Goal: Task Accomplishment & Management: Manage account settings

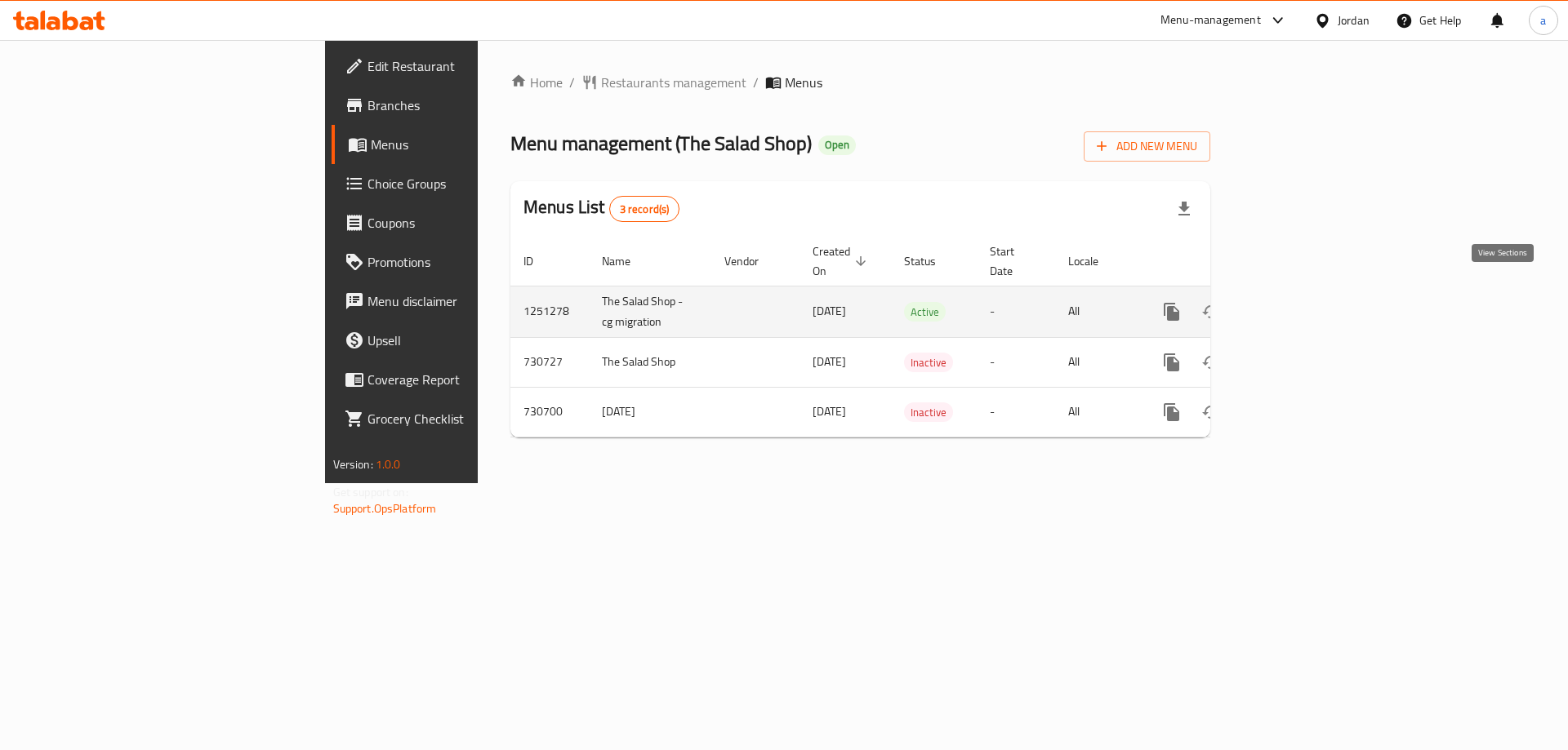
click at [1299, 302] on icon "enhanced table" at bounding box center [1290, 312] width 20 height 20
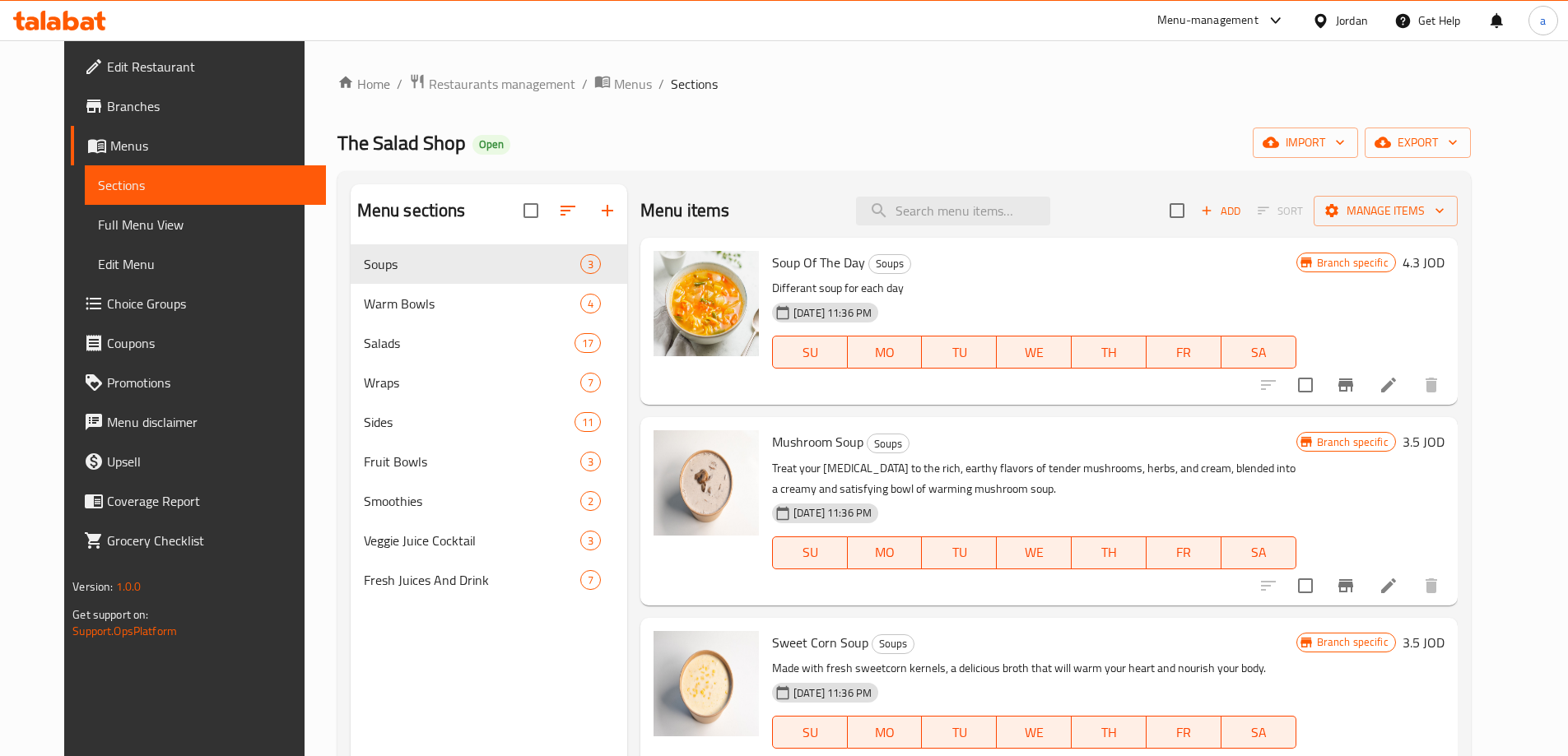
click at [110, 304] on span "Choice Groups" at bounding box center [210, 304] width 206 height 20
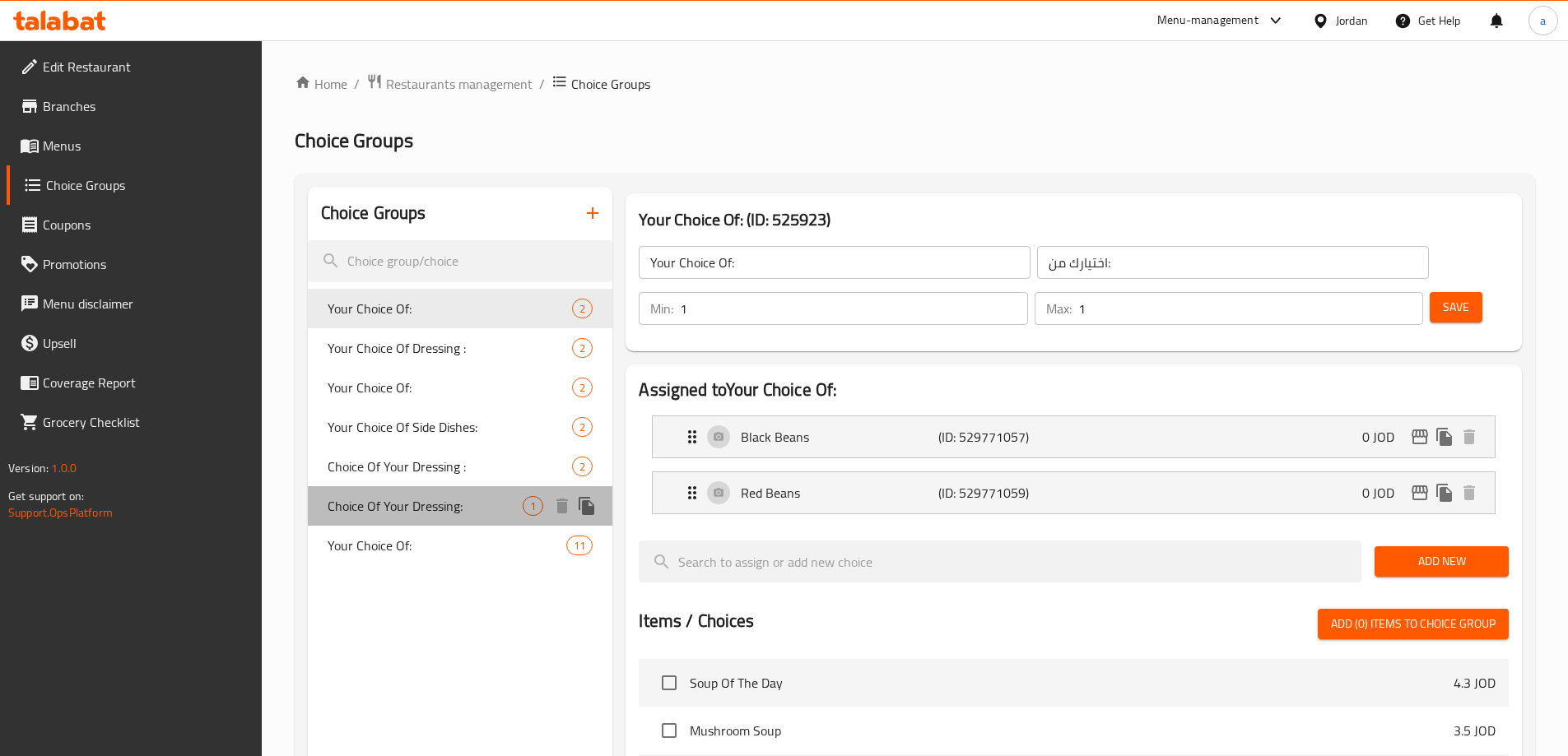
click at [446, 502] on span "Choice Of Your Dressing:" at bounding box center [426, 506] width 196 height 20
type input "Choice Of Your Dressing:"
type input "اختيار الصلصة الخاصة بك :"
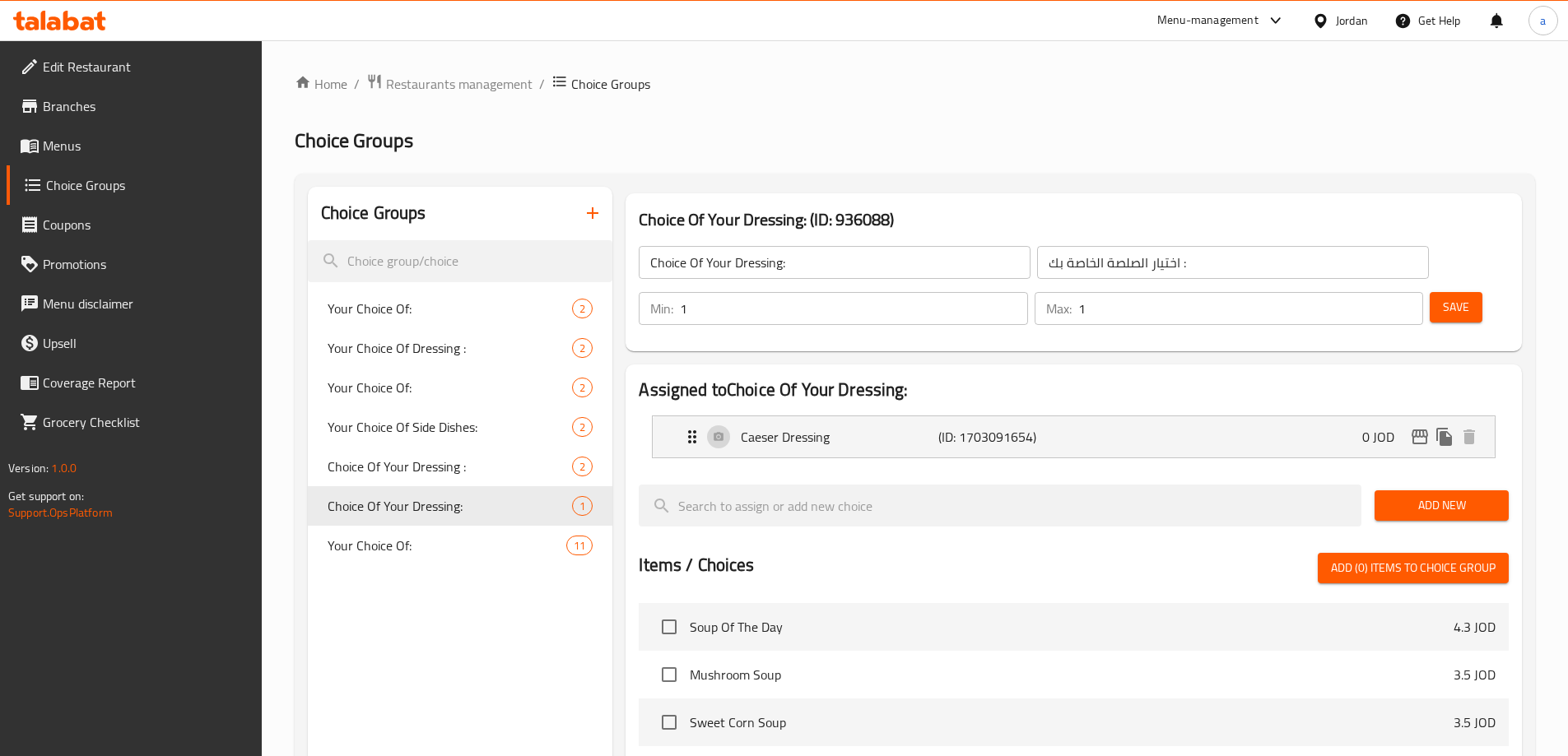
click at [1123, 111] on div "Home / Restaurants management / Choice Groups Choice Groups Choice Groups Your …" at bounding box center [914, 635] width 1240 height 1125
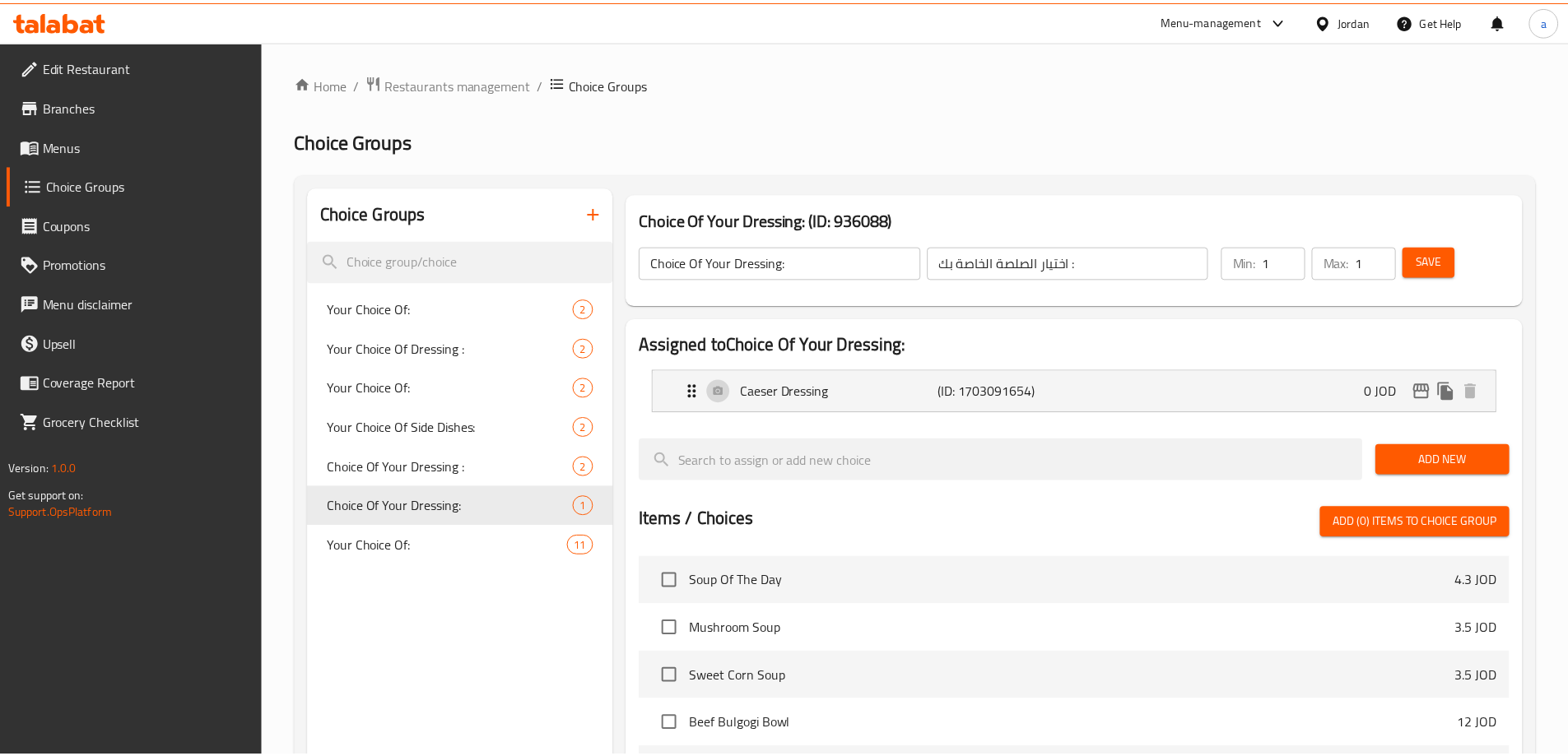
scroll to position [428, 0]
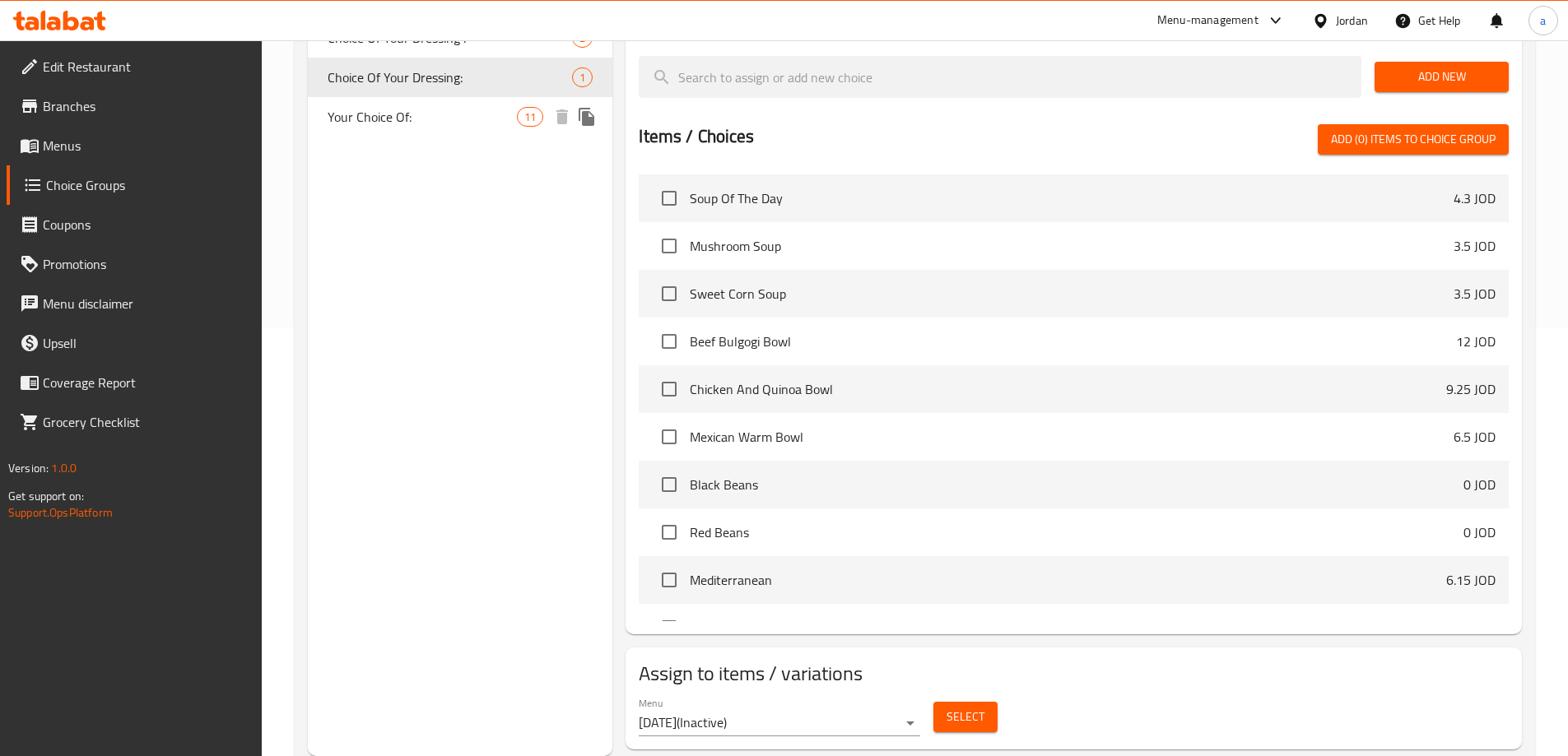
drag, startPoint x: 387, startPoint y: 123, endPoint x: 481, endPoint y: 375, distance: 269.0
click at [387, 123] on span "Your Choice Of:" at bounding box center [423, 117] width 190 height 20
type input "Your Choice Of:"
type input "اختيارك من:"
type input "0"
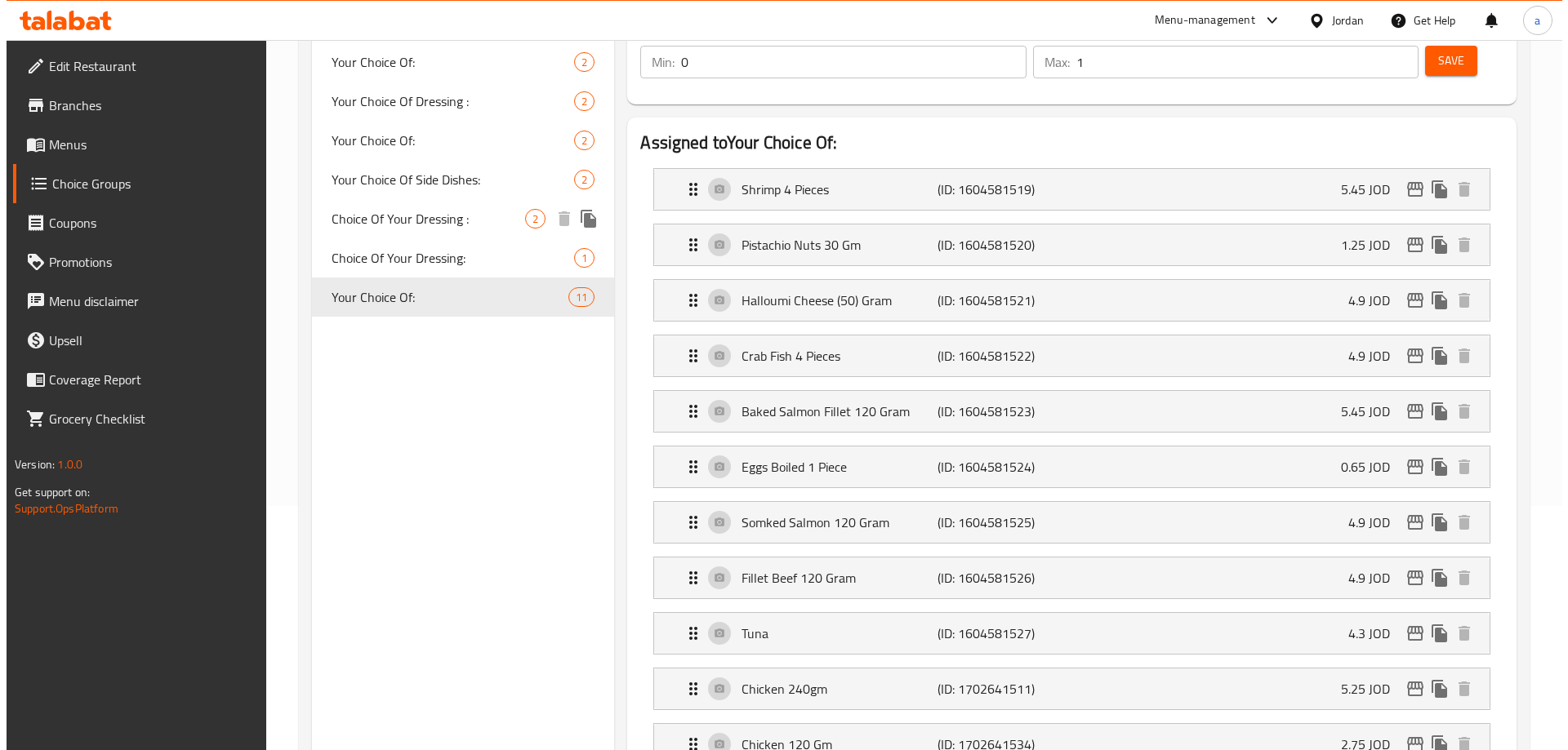
scroll to position [0, 0]
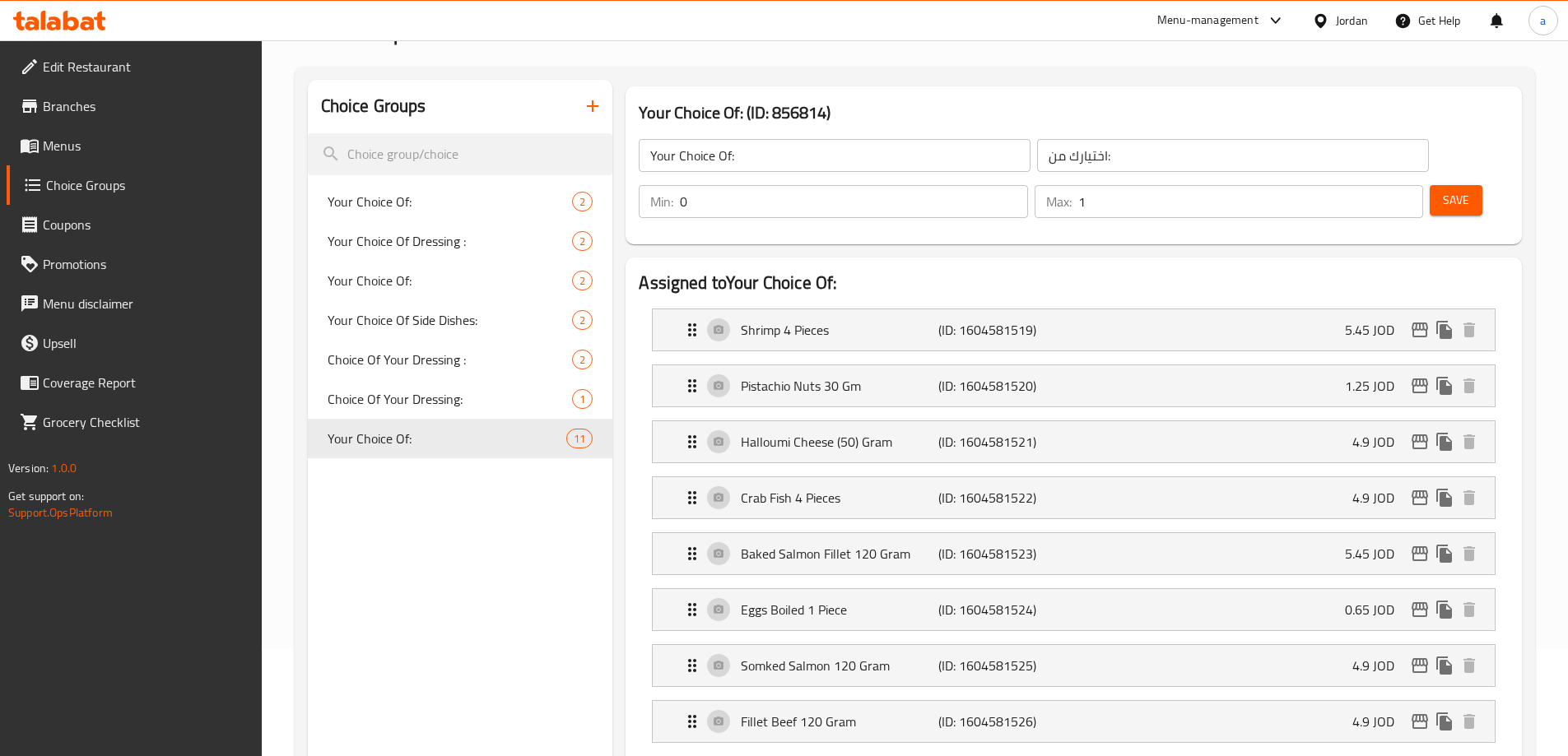
scroll to position [83, 0]
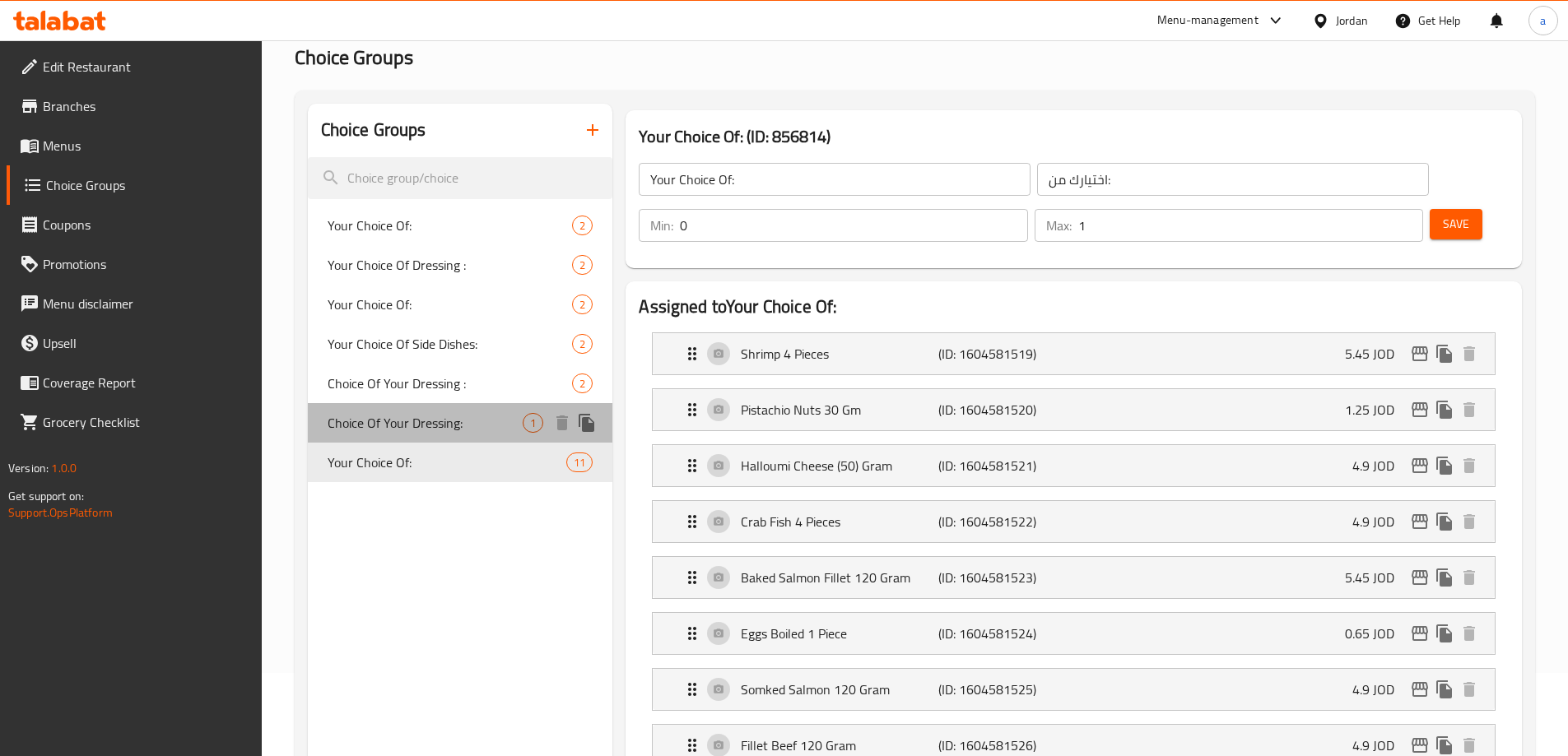
click at [384, 427] on span "Choice Of Your Dressing:" at bounding box center [426, 423] width 196 height 20
type input "Choice Of Your Dressing:"
type input "اختيار الصلصة الخاصة بك :"
type input "1"
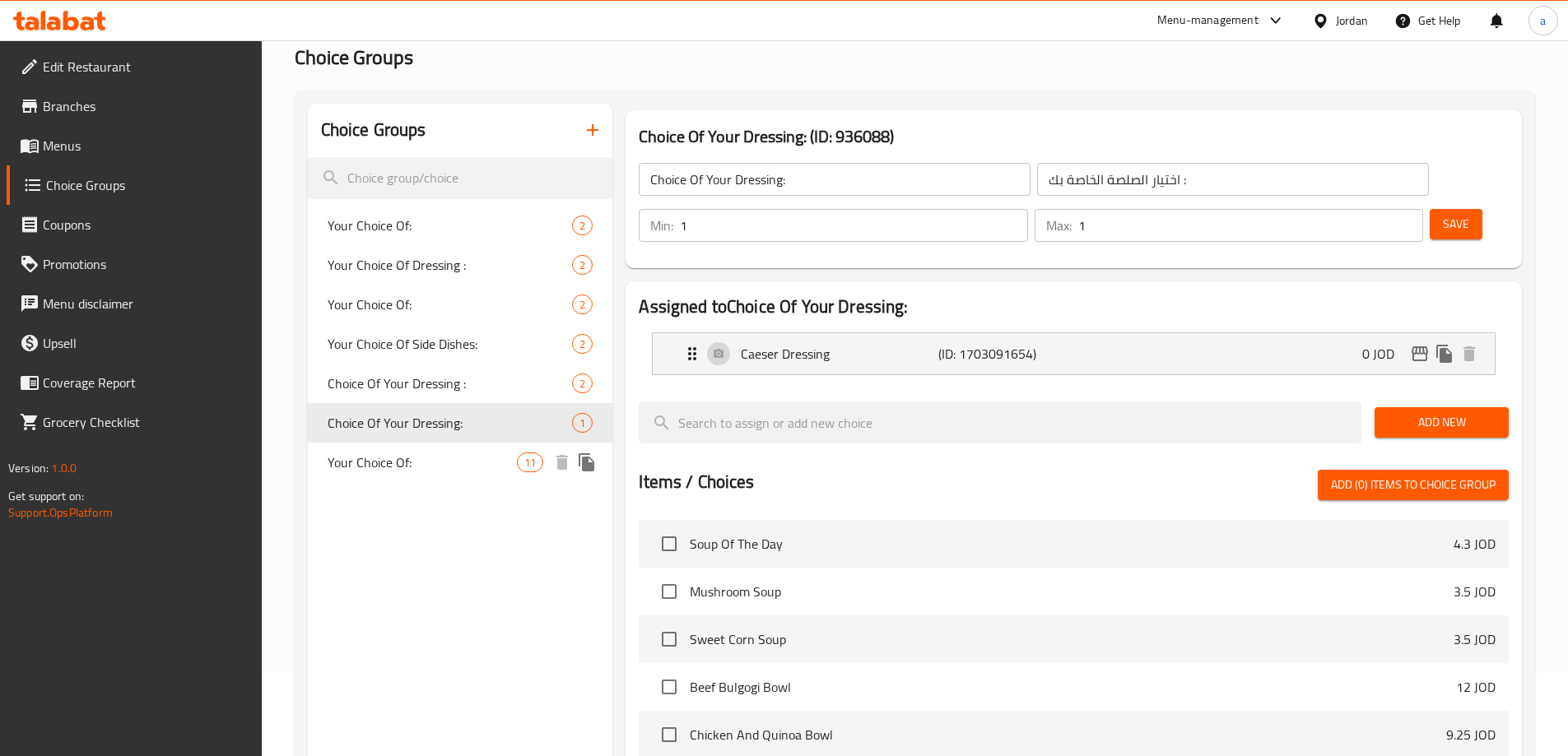
click at [387, 459] on span "Your Choice Of:" at bounding box center [423, 462] width 190 height 20
type input "Your Choice Of:"
type input "اختيارك من:"
type input "0"
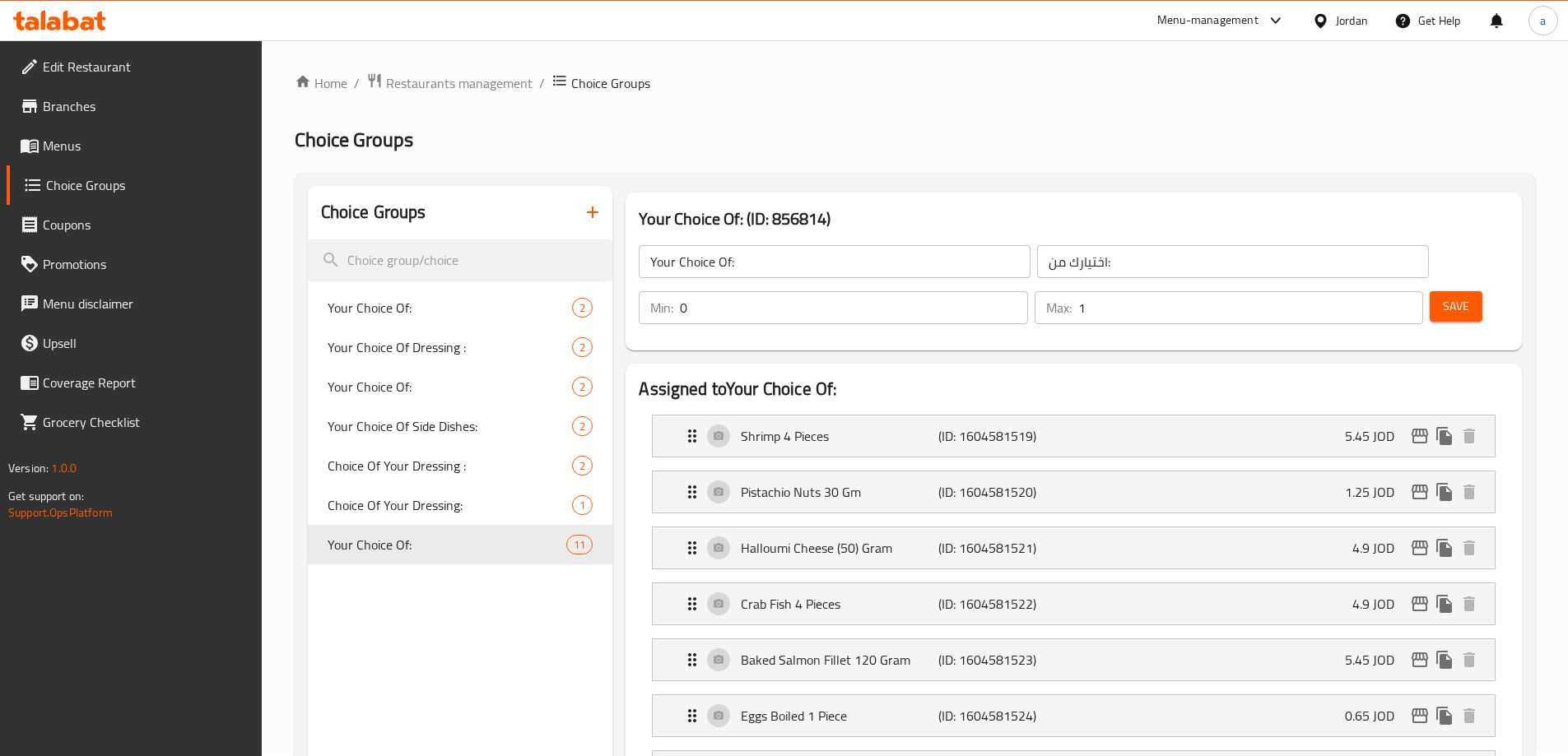
scroll to position [0, 0]
click at [485, 74] on span "Restaurants management" at bounding box center [460, 84] width 146 height 20
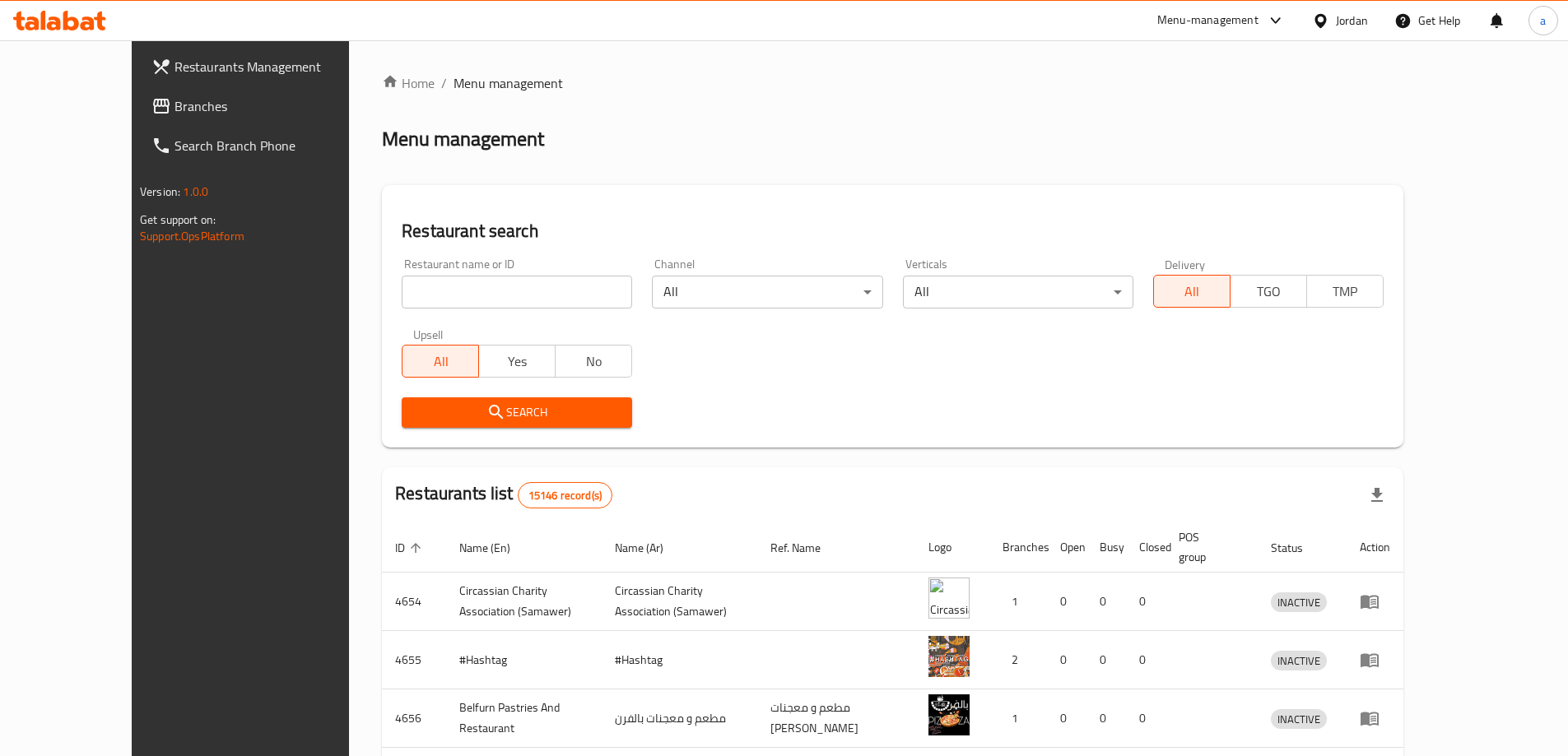
click at [175, 108] on span "Branches" at bounding box center [277, 106] width 206 height 20
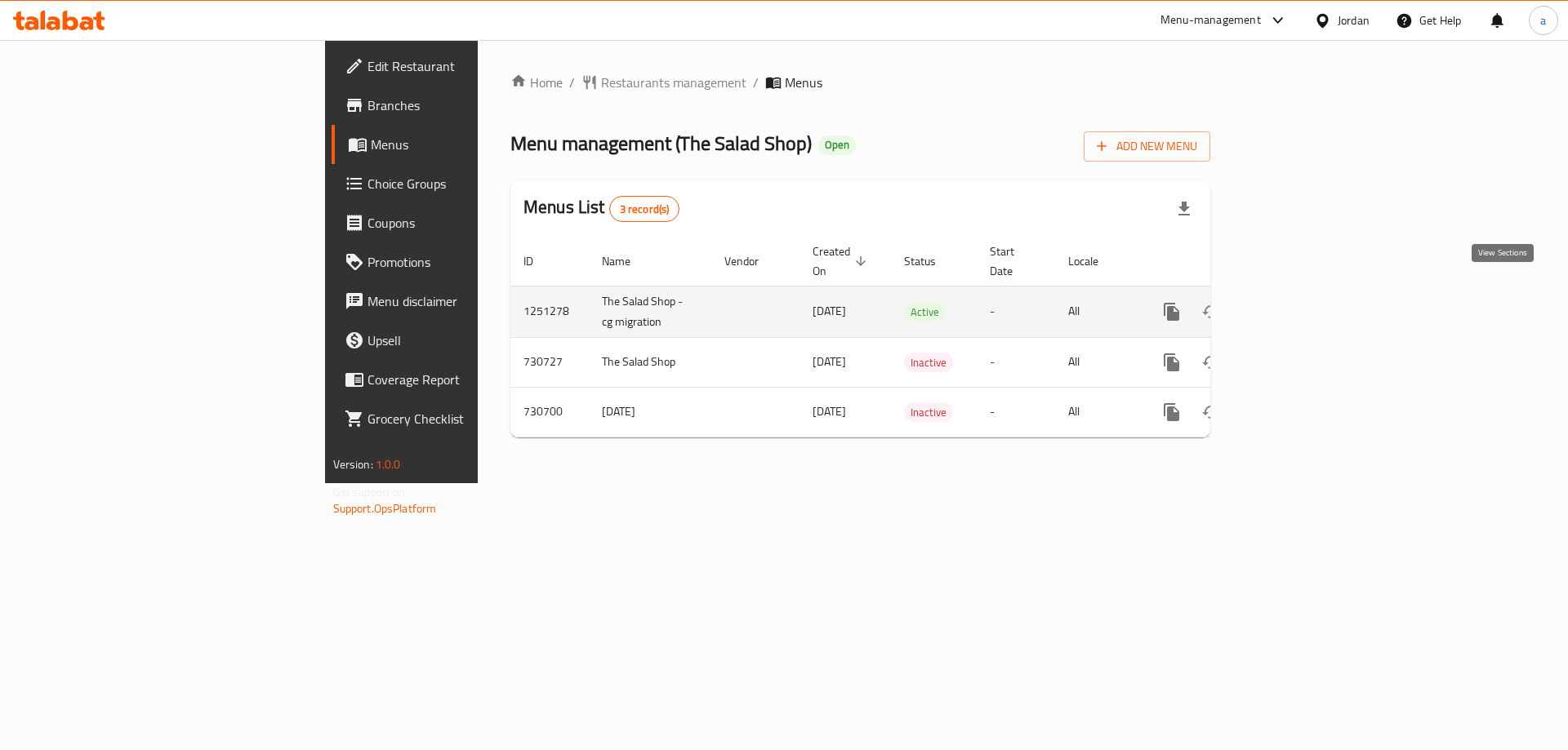
click at [1299, 302] on icon "enhanced table" at bounding box center [1290, 312] width 20 height 20
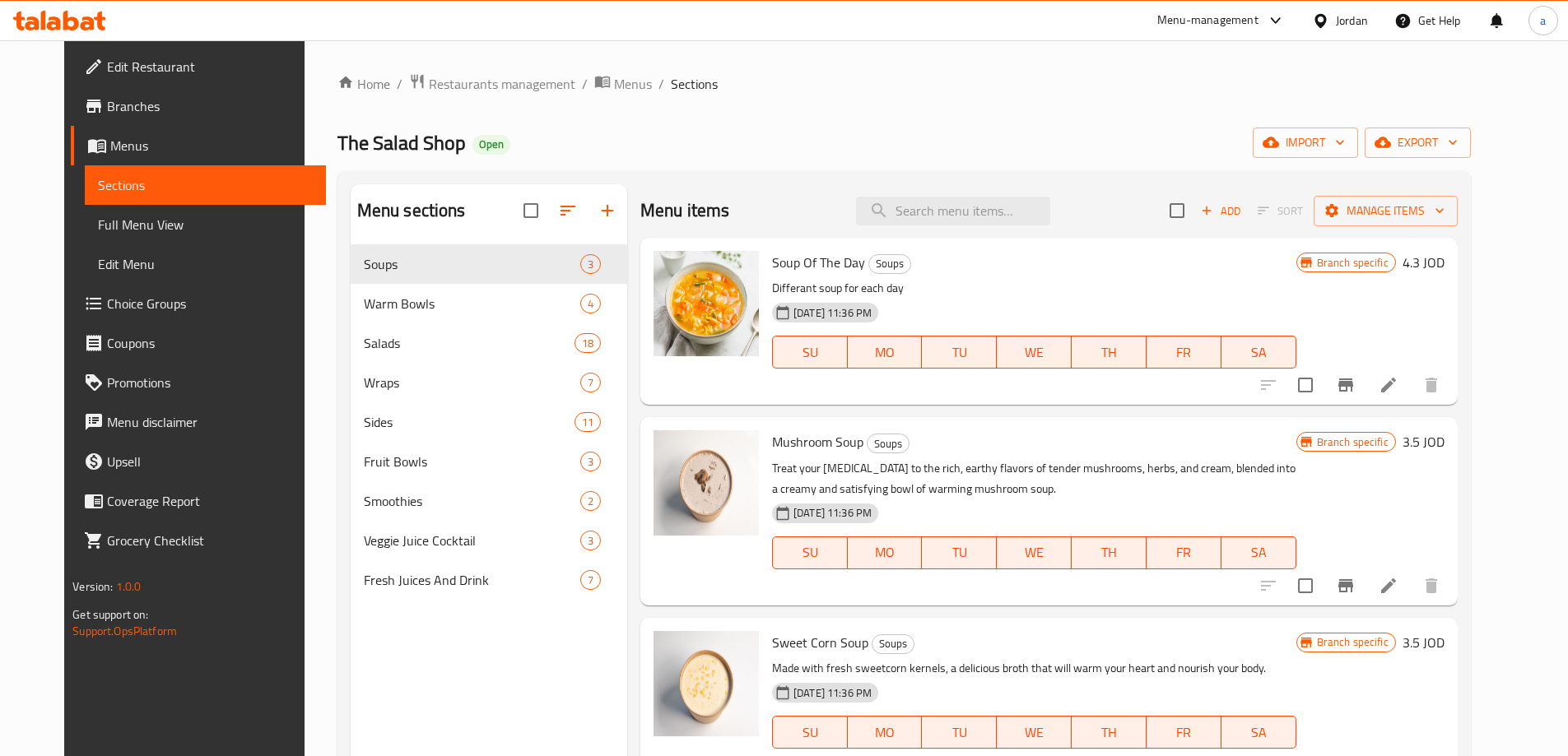
click at [143, 297] on span "Choice Groups" at bounding box center [210, 304] width 206 height 20
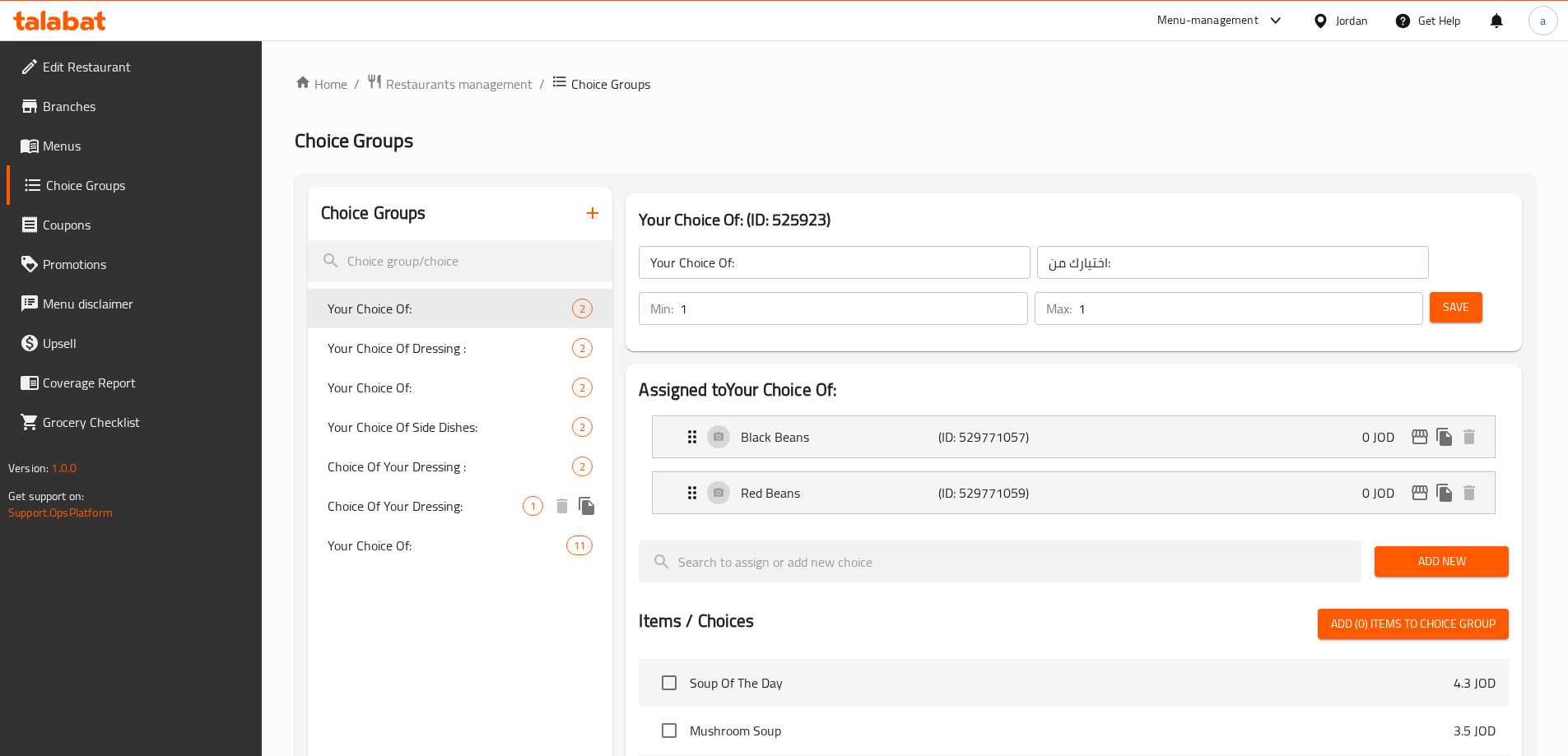
click at [371, 497] on span "Choice Of Your Dressing:" at bounding box center [426, 506] width 196 height 20
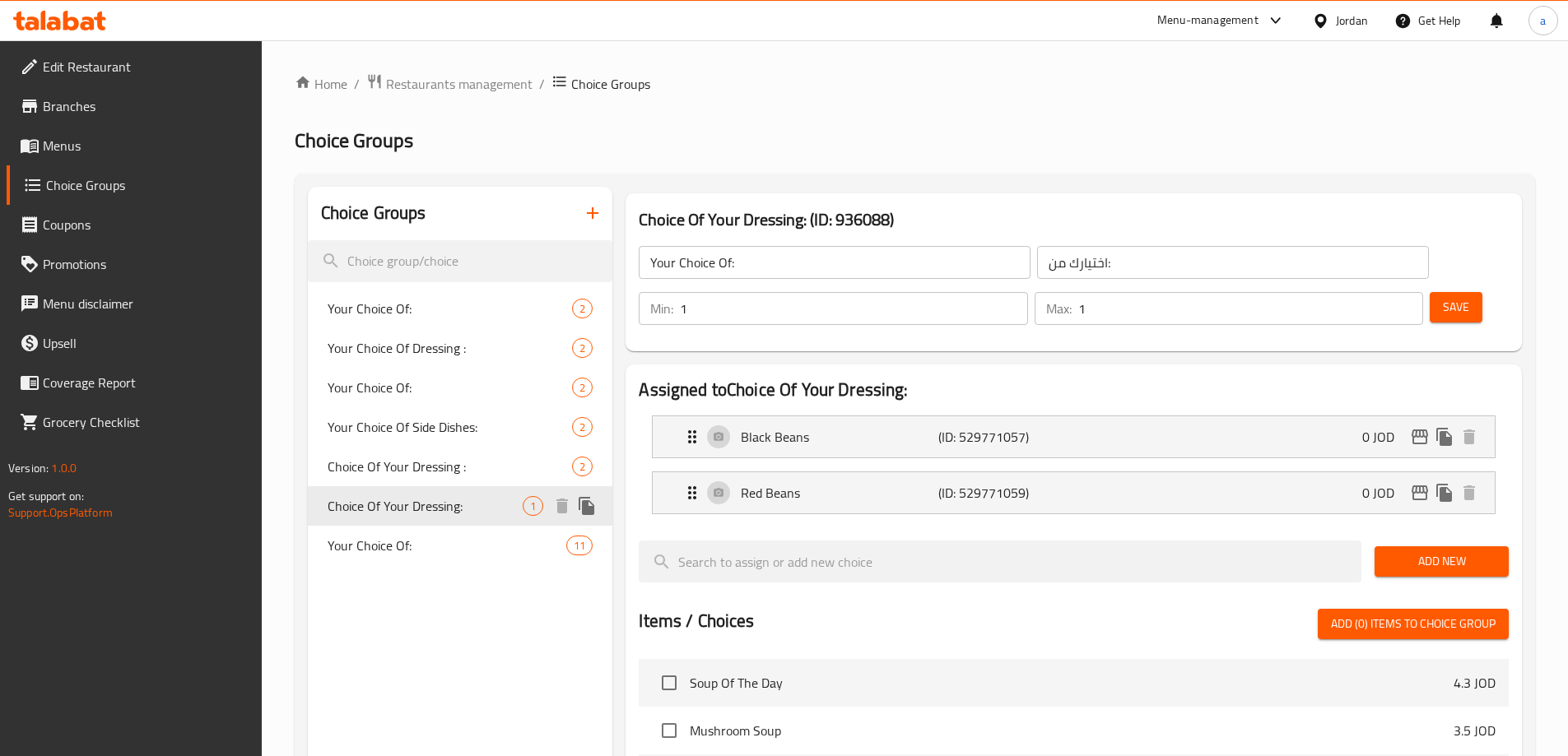
type input "Choice Of Your Dressing:"
type input "اختيار الصلصة الخاصة بك :"
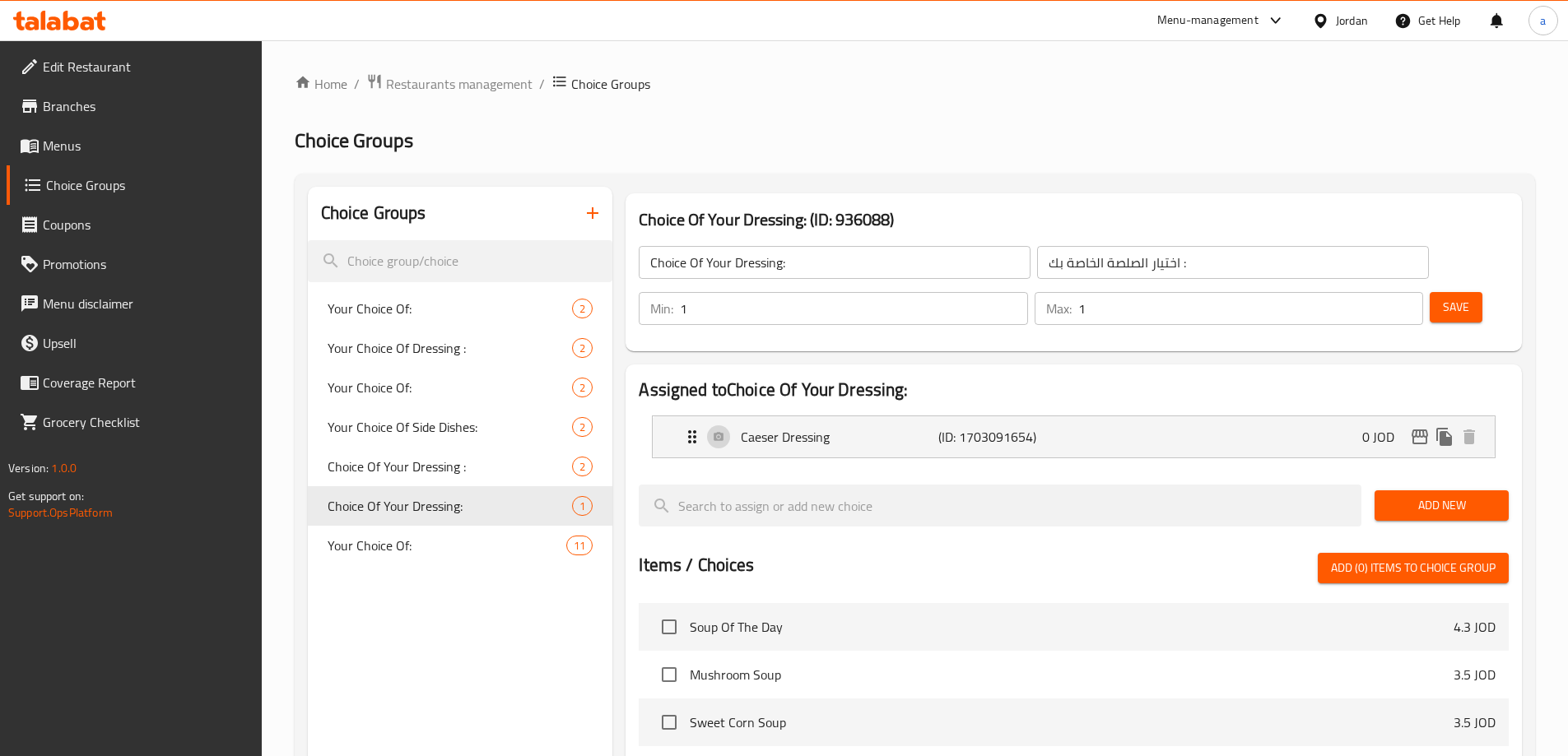
click at [871, 66] on div "Home / Restaurants management / Choice Groups Choice Groups Choice Groups Your …" at bounding box center [914, 635] width 1306 height 1191
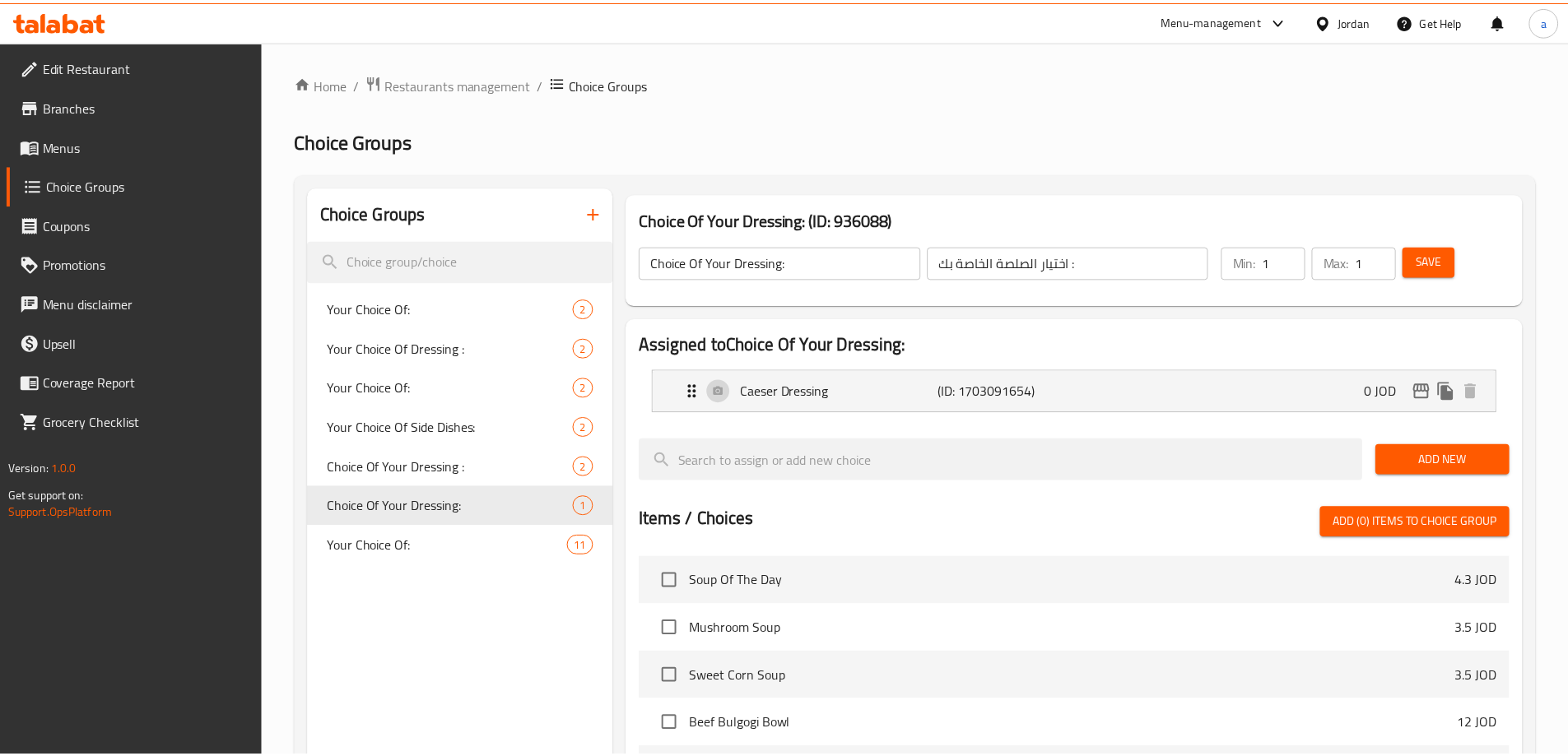
scroll to position [428, 0]
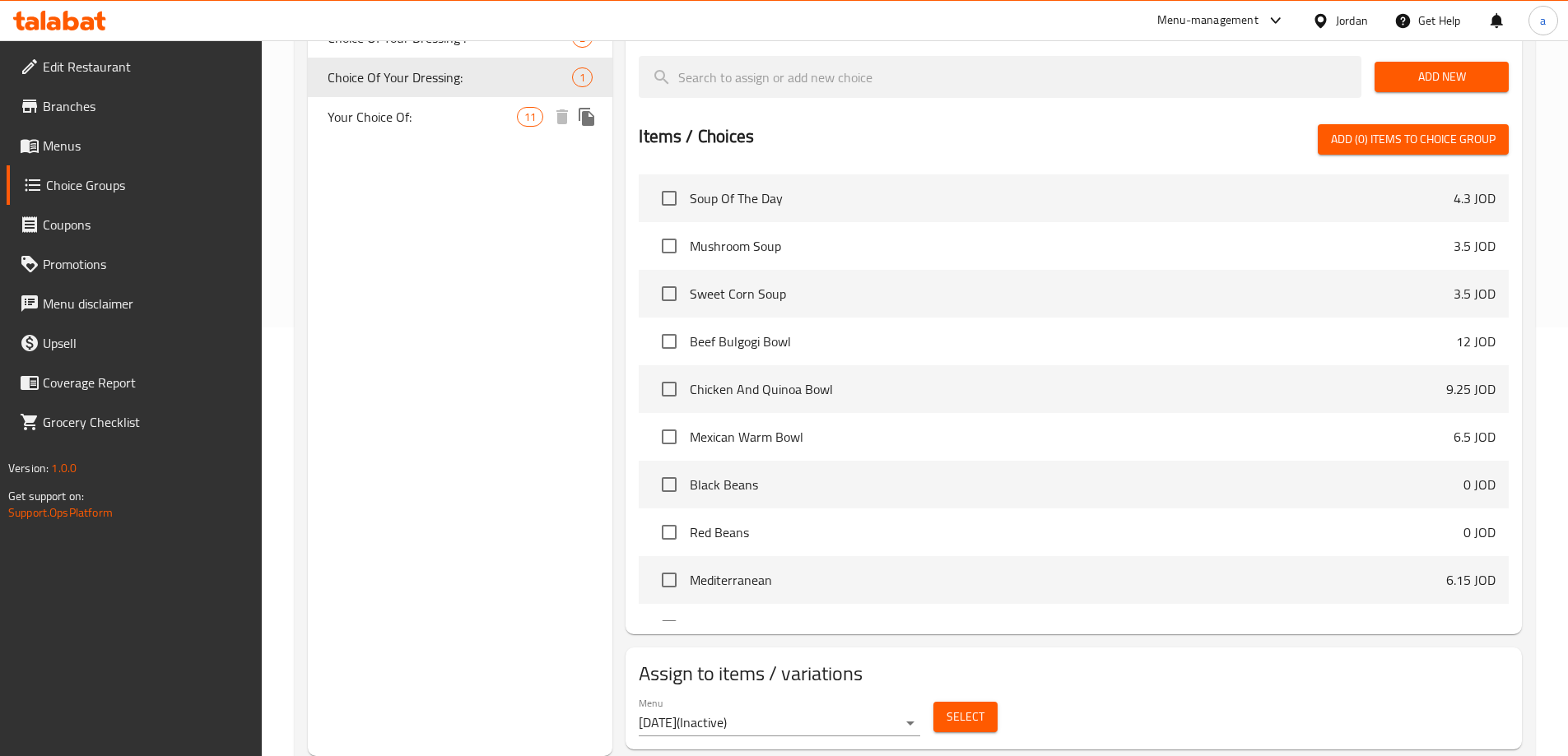
click at [433, 119] on span "Your Choice Of:" at bounding box center [423, 117] width 190 height 20
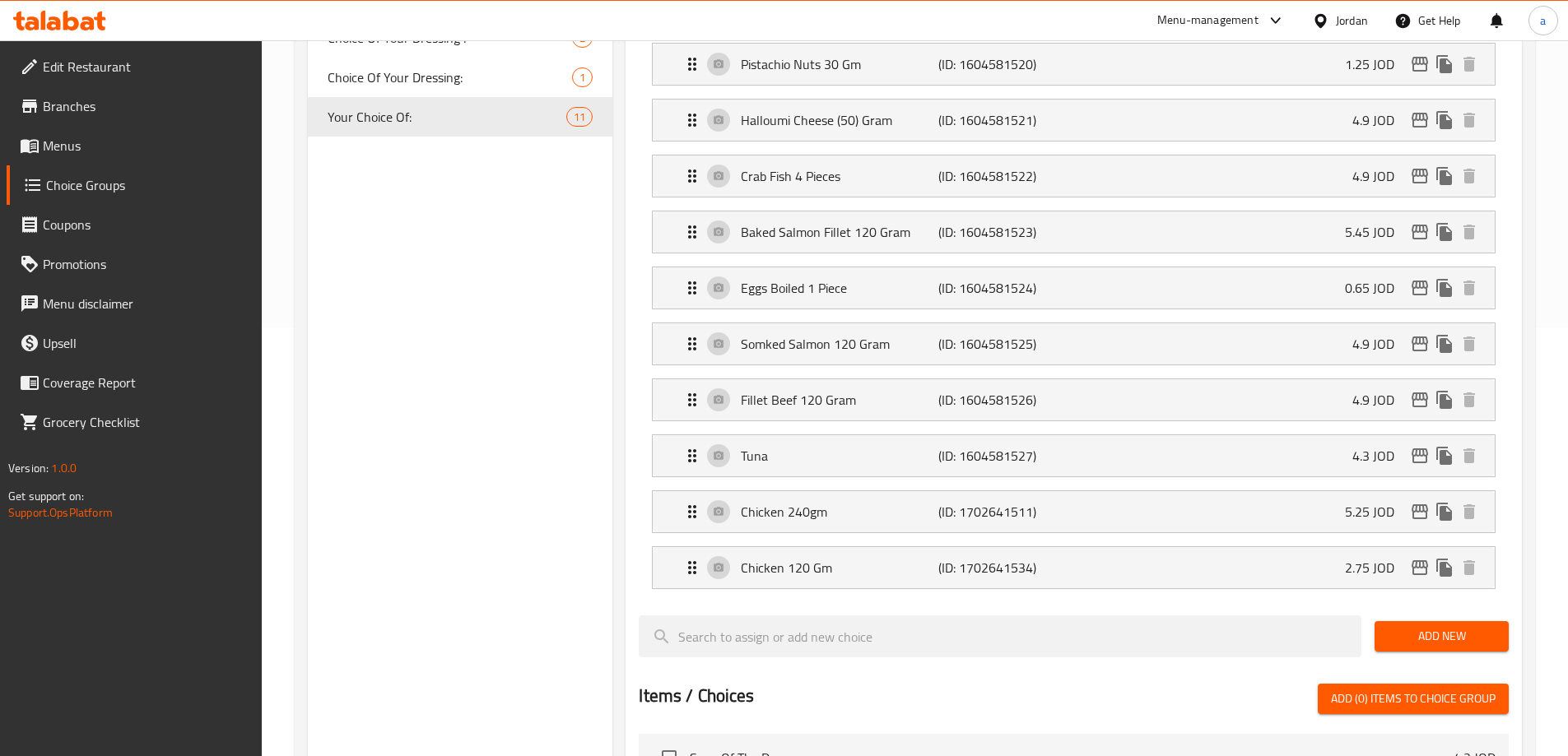
type input "Your Choice Of:"
type input "اختيارك من:"
type input "0"
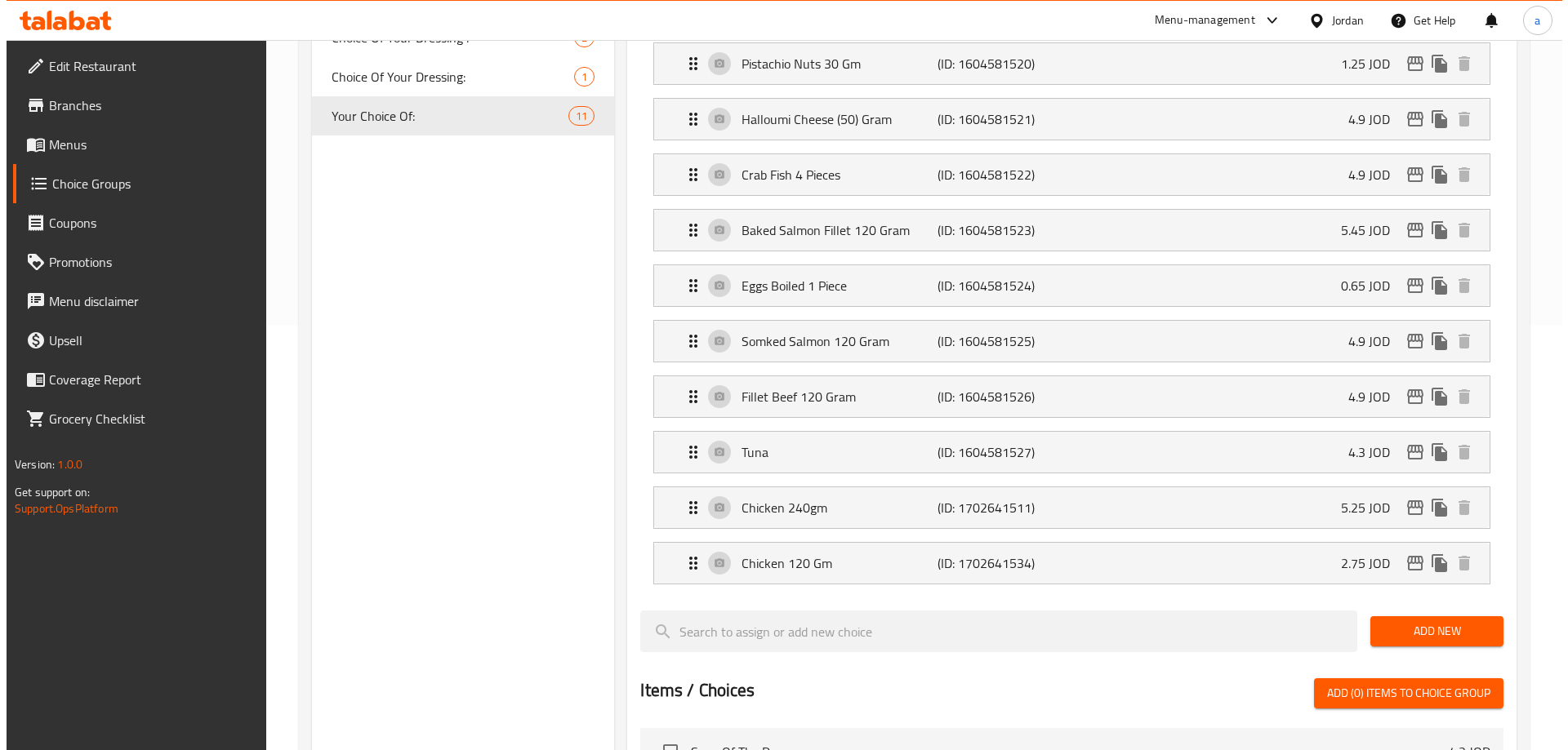
scroll to position [0, 0]
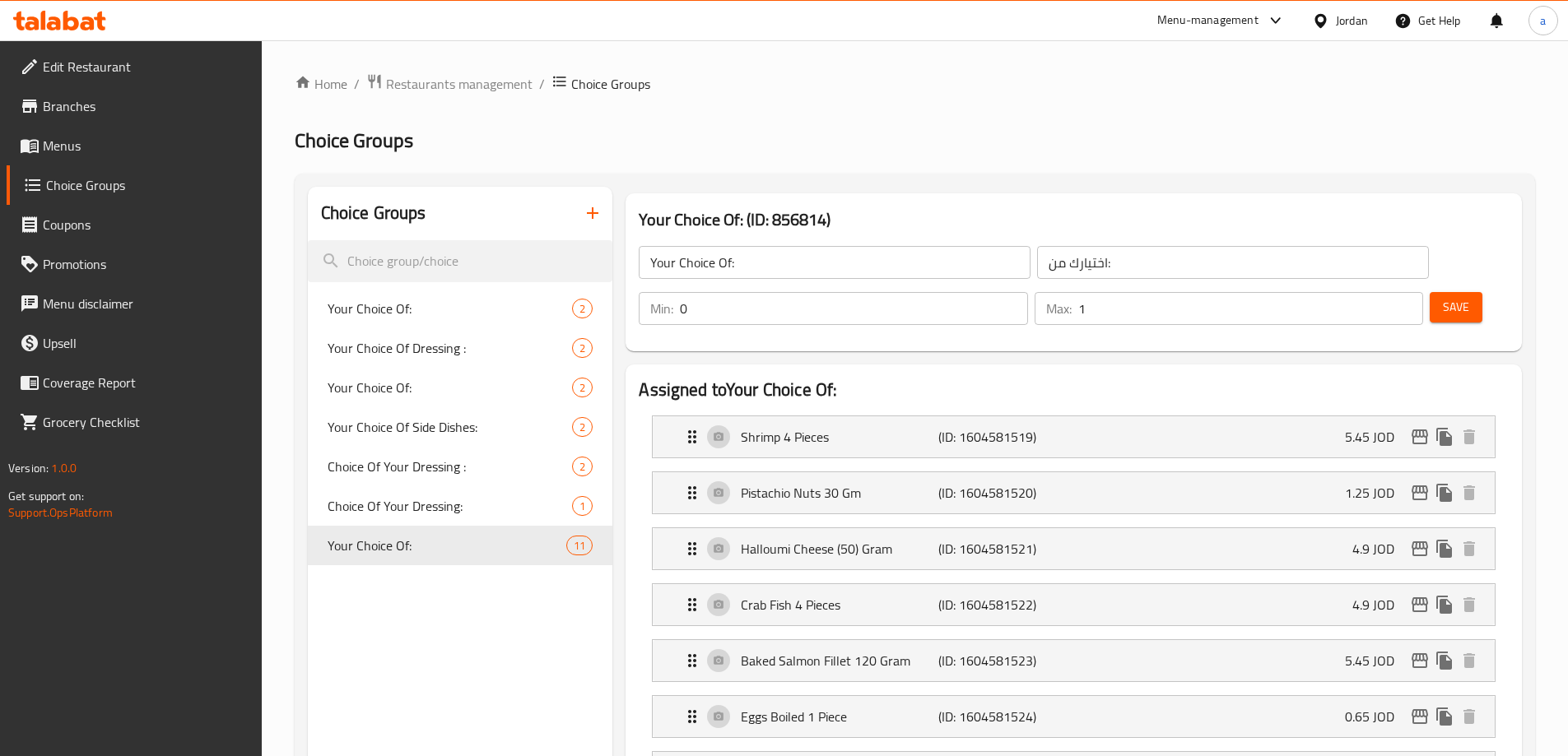
click at [838, 81] on ol "Home / Restaurants management / Choice Groups" at bounding box center [914, 83] width 1240 height 21
